Goal: Task Accomplishment & Management: Complete application form

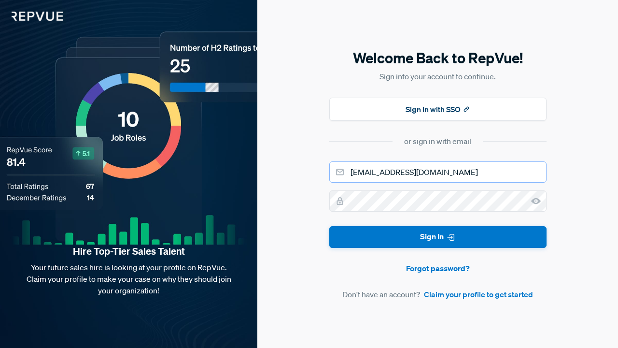
type input "[EMAIL_ADDRESS][DOMAIN_NAME]"
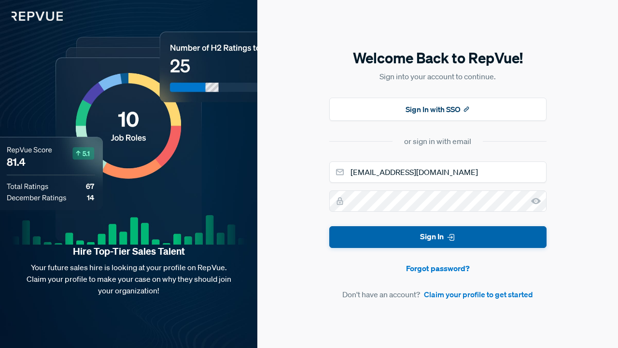
click at [388, 235] on button "Sign In" at bounding box center [437, 237] width 217 height 22
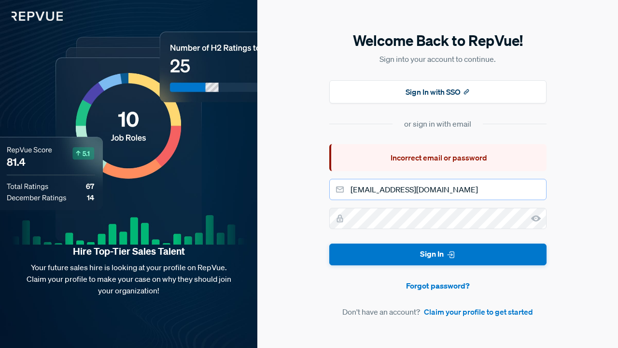
click at [491, 195] on input "[EMAIL_ADDRESS][DOMAIN_NAME]" at bounding box center [437, 189] width 217 height 21
click at [447, 314] on link "Claim your profile to get started" at bounding box center [478, 312] width 109 height 12
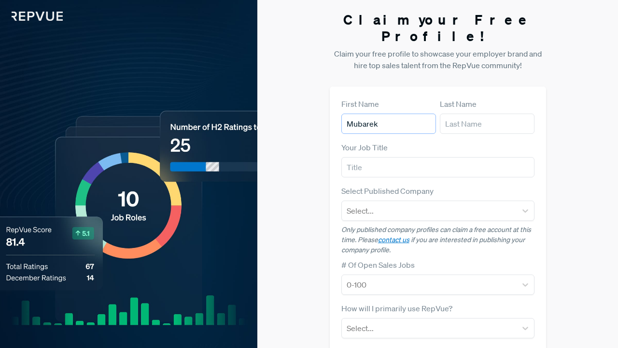
type input "Mubarek"
type input "Abdu"
type input "Sales Manager"
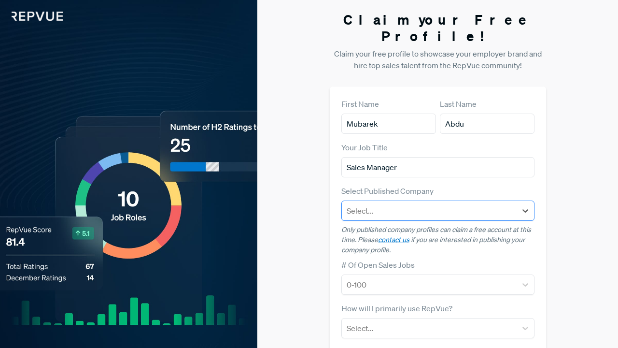
click at [415, 204] on div at bounding box center [429, 211] width 165 height 14
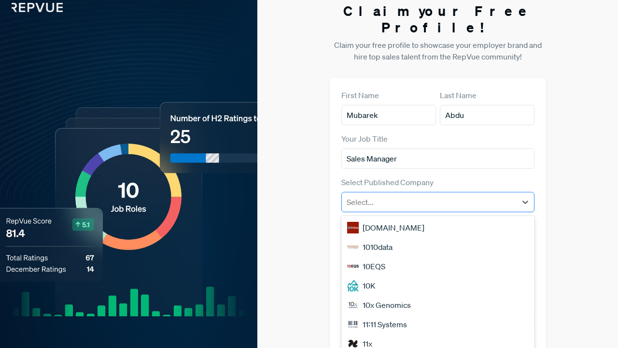
scroll to position [9, 0]
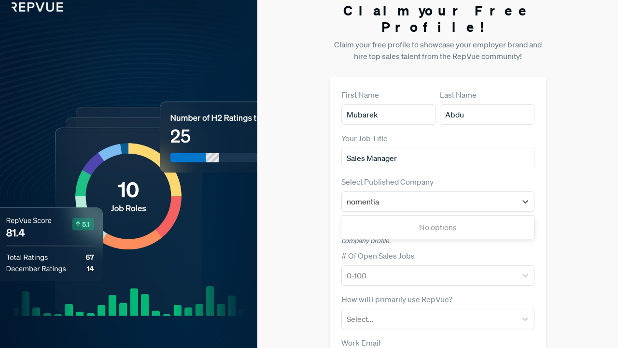
type input "nomentia"
click at [534, 207] on div "First Name Mubarek Last Name Abdu Your Job Title Sales Manager Select Published…" at bounding box center [438, 281] width 216 height 409
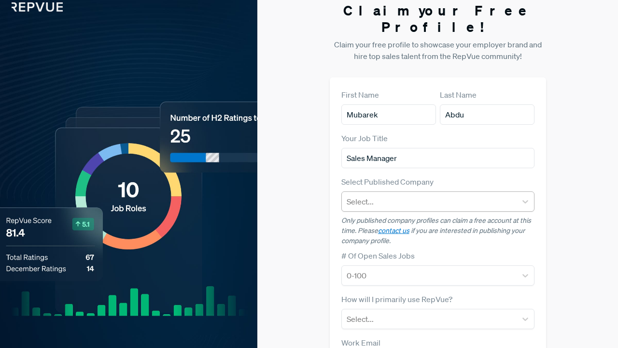
click at [490, 195] on div at bounding box center [429, 202] width 165 height 14
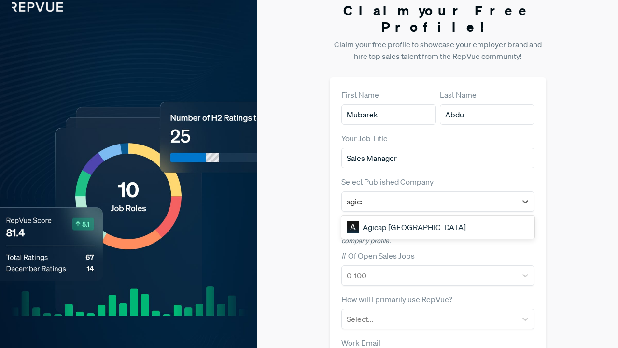
type input "agicap"
click at [502, 195] on div at bounding box center [429, 202] width 165 height 14
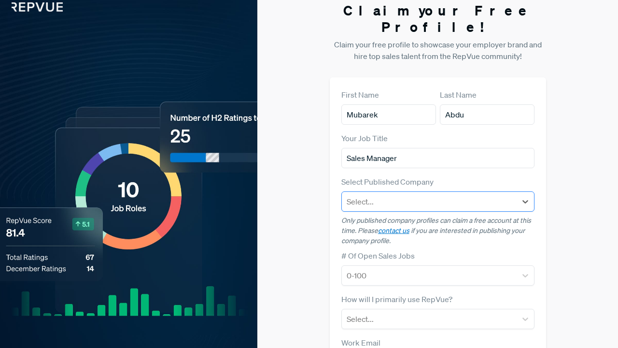
click at [502, 195] on div at bounding box center [429, 202] width 165 height 14
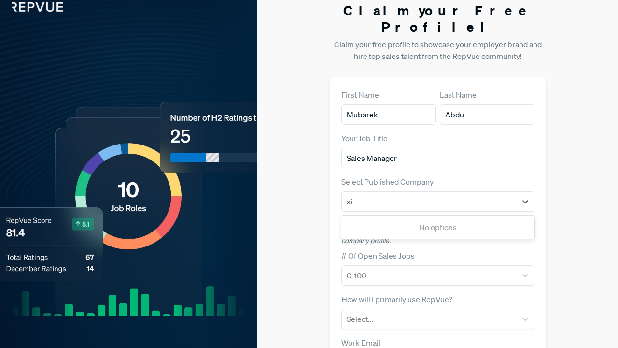
type input "x"
type input "new work"
click at [426, 217] on div "New Work SE" at bounding box center [437, 226] width 193 height 19
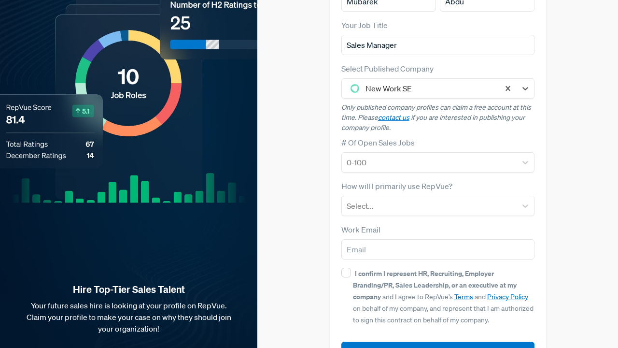
scroll to position [123, 0]
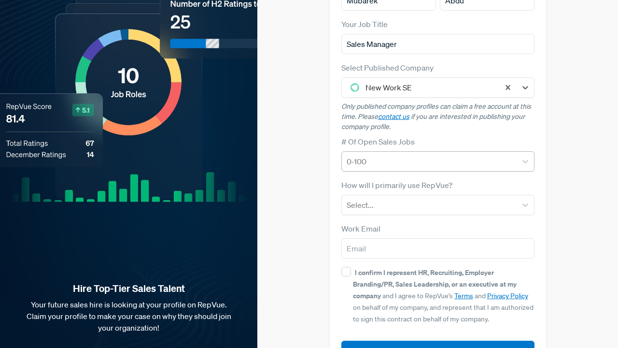
click at [453, 153] on div "0-100" at bounding box center [429, 161] width 175 height 17
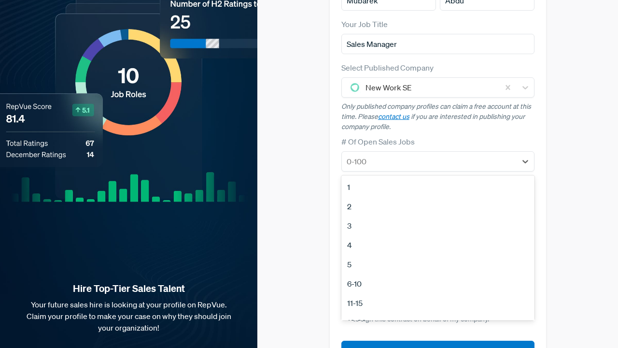
click at [451, 136] on div "# Of Open Sales Jobs 1, 1 of 12. 12 results available. Use Up and Down to choos…" at bounding box center [437, 154] width 193 height 36
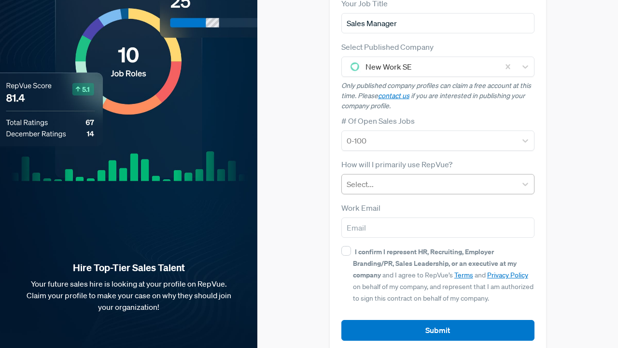
scroll to position [143, 0]
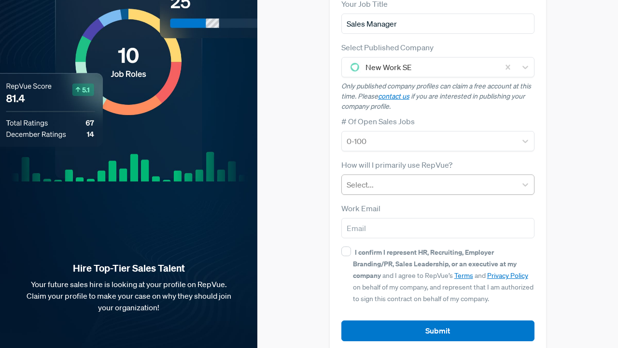
click at [436, 178] on div at bounding box center [429, 185] width 165 height 14
click at [568, 215] on div "Claim your Free Profile! Claim your free profile to showcase your employer bran…" at bounding box center [437, 110] width 361 height 507
click at [435, 176] on div "Select..." at bounding box center [429, 184] width 175 height 17
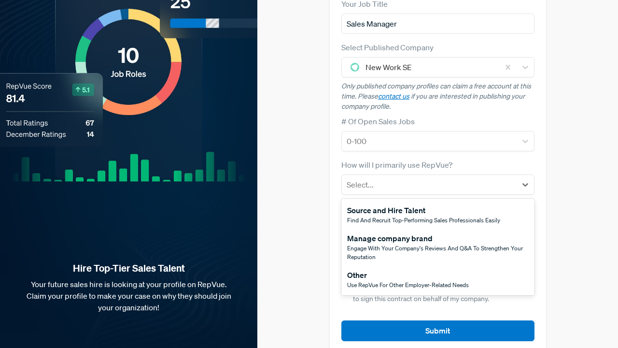
click at [406, 280] on span "Use RepVue for other employer-related needs" at bounding box center [408, 284] width 122 height 8
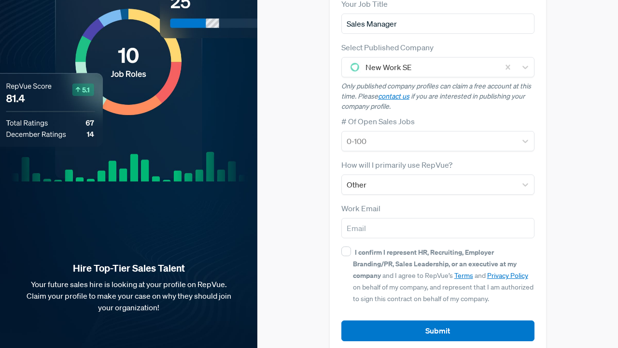
click at [428, 224] on form "First Name Mubarek Last Name Abdu Your Job Title Sales Manager Select Published…" at bounding box center [437, 148] width 193 height 386
click at [431, 218] on input "email" at bounding box center [437, 228] width 193 height 20
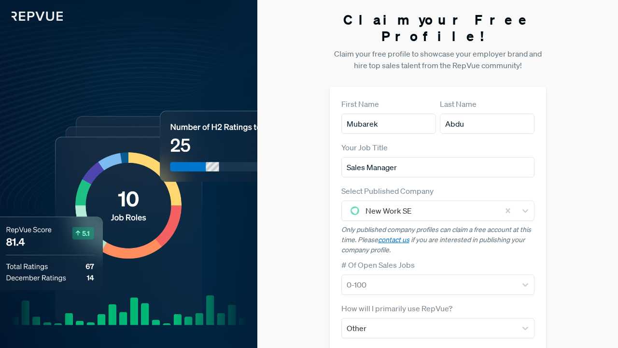
scroll to position [0, 0]
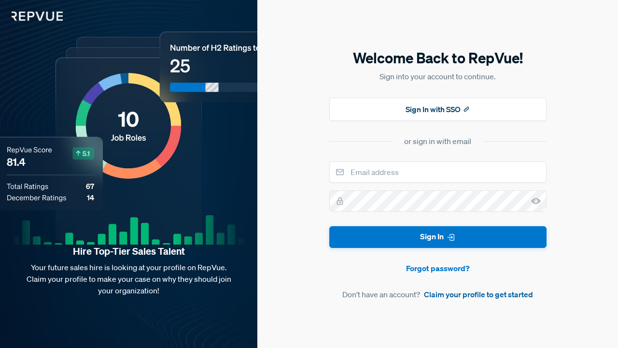
click at [434, 298] on link "Claim your profile to get started" at bounding box center [478, 294] width 109 height 12
